Goal: Obtain resource: Obtain resource

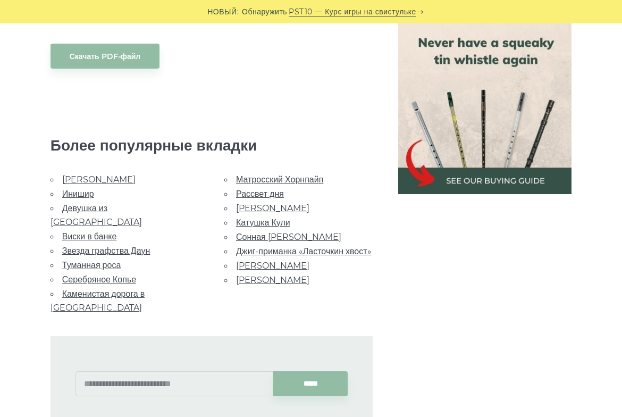
scroll to position [485, 0]
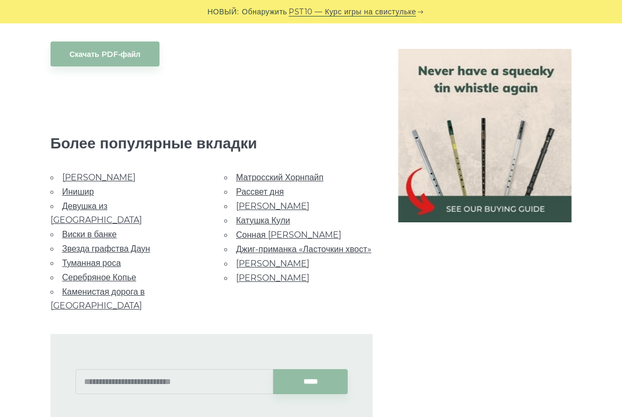
click at [259, 201] on font "[PERSON_NAME]" at bounding box center [272, 206] width 73 height 10
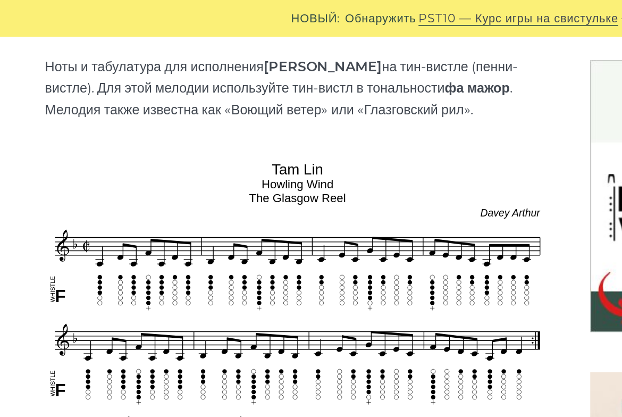
scroll to position [254, 0]
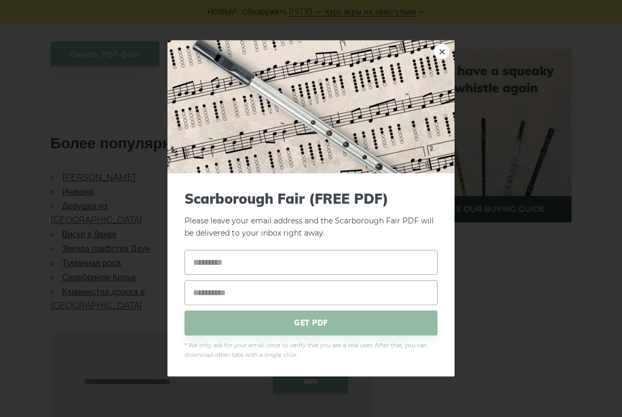
scroll to position [485, 0]
